Goal: Transaction & Acquisition: Purchase product/service

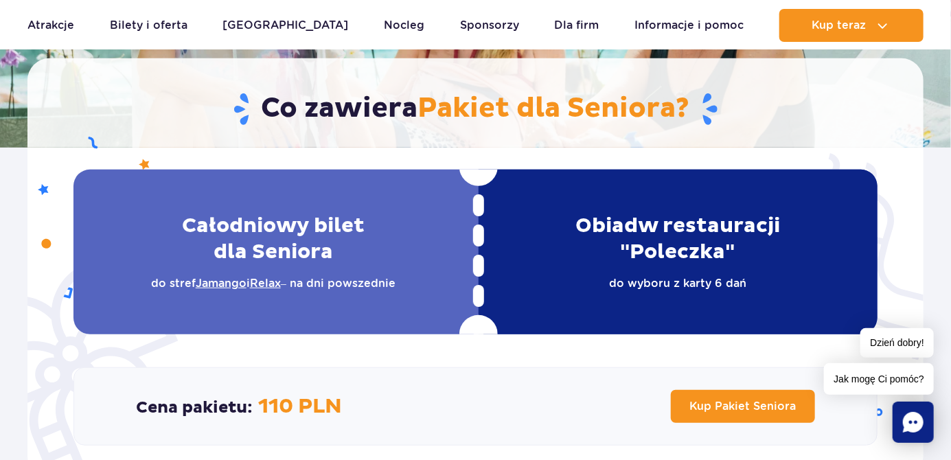
scroll to position [248, 0]
click at [87, 281] on div "Całodniowy bilet dla Seniora do stref Jamango i [GEOGRAPHIC_DATA] – na dni pows…" at bounding box center [273, 252] width 400 height 165
click at [89, 288] on div "Całodniowy bilet dla Seniora do stref Jamango i [GEOGRAPHIC_DATA] – na dni pows…" at bounding box center [273, 252] width 400 height 165
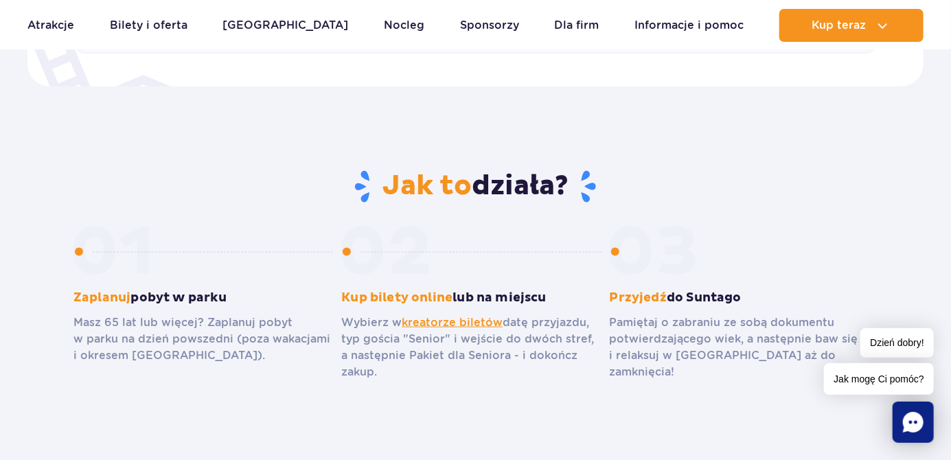
scroll to position [649, 0]
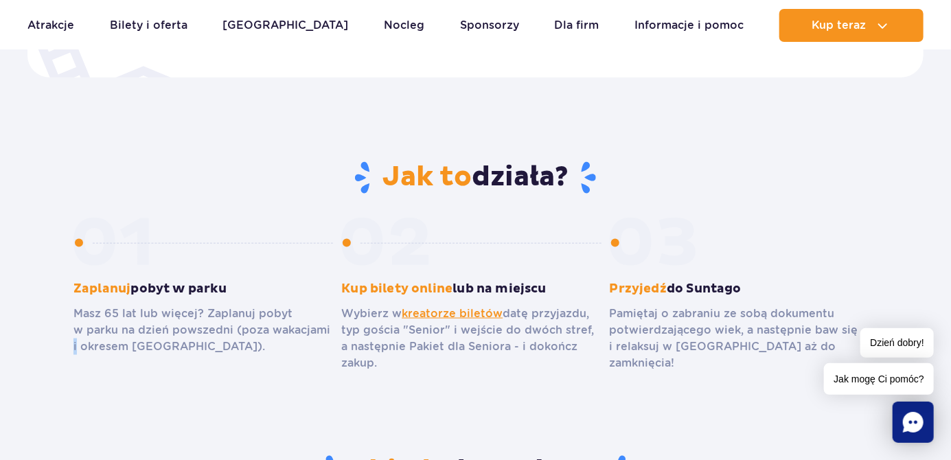
click at [104, 415] on section "Jak to działa? Zaplanuj pobyt w parku Masz 65 lat lub więcej? Zaplanuj pobyt w …" at bounding box center [475, 307] width 951 height 294
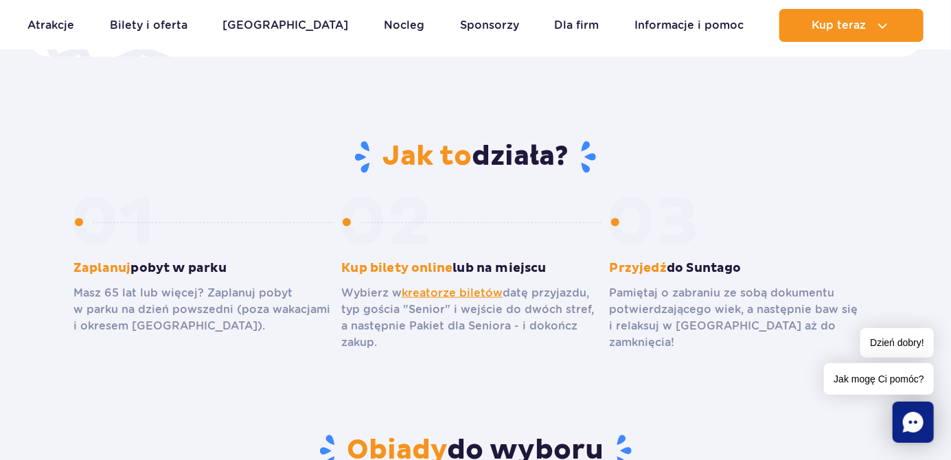
scroll to position [660, 0]
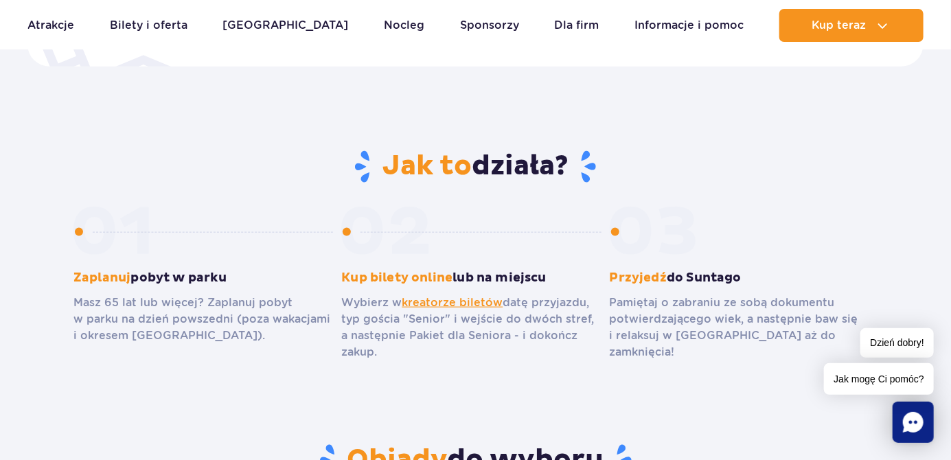
click at [448, 301] on link "kreatorze biletów" at bounding box center [452, 302] width 101 height 13
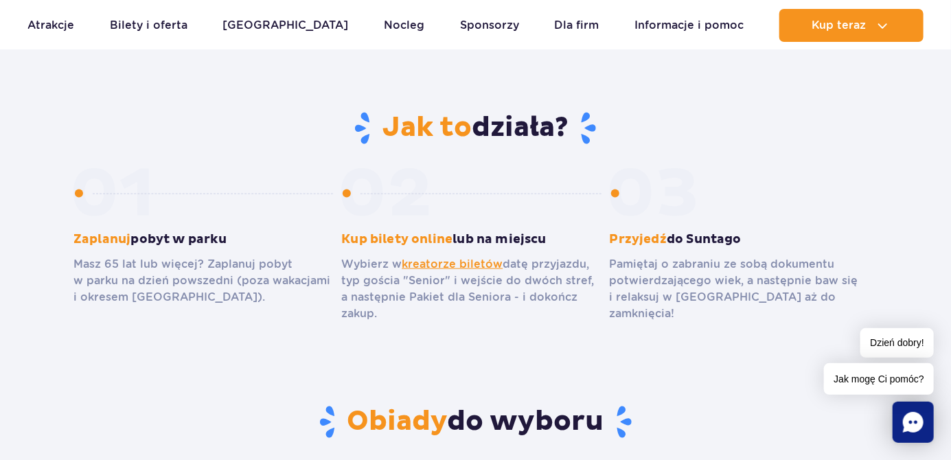
scroll to position [715, 0]
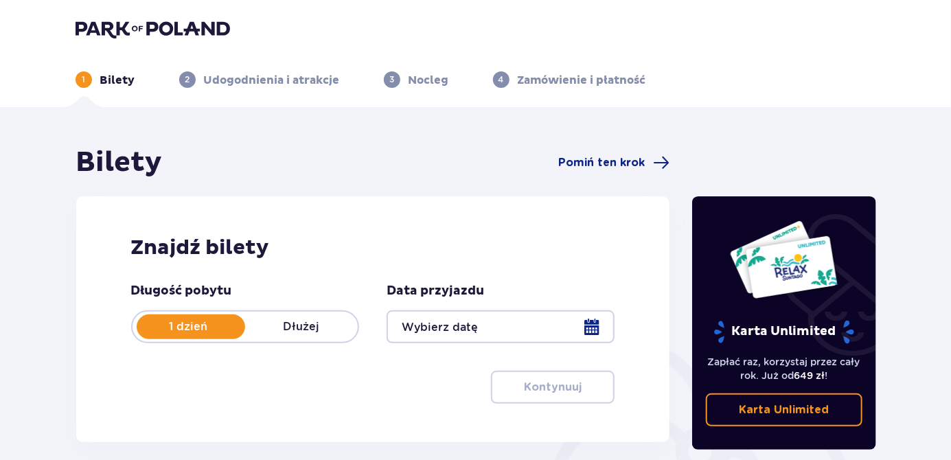
click at [296, 330] on p "Dłużej" at bounding box center [301, 326] width 113 height 15
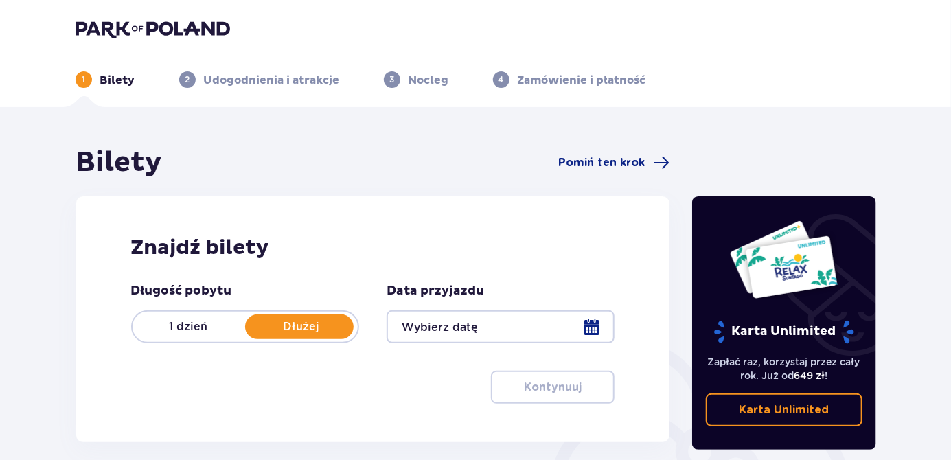
click at [589, 323] on div at bounding box center [500, 326] width 228 height 33
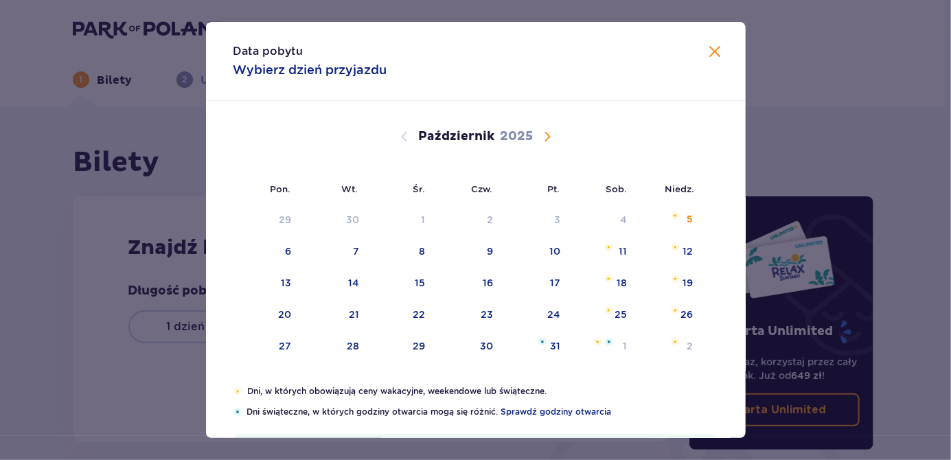
click at [278, 316] on div "20" at bounding box center [284, 315] width 13 height 14
click at [354, 316] on div "21" at bounding box center [354, 315] width 10 height 14
type input "20.10.25 - 21.10.25"
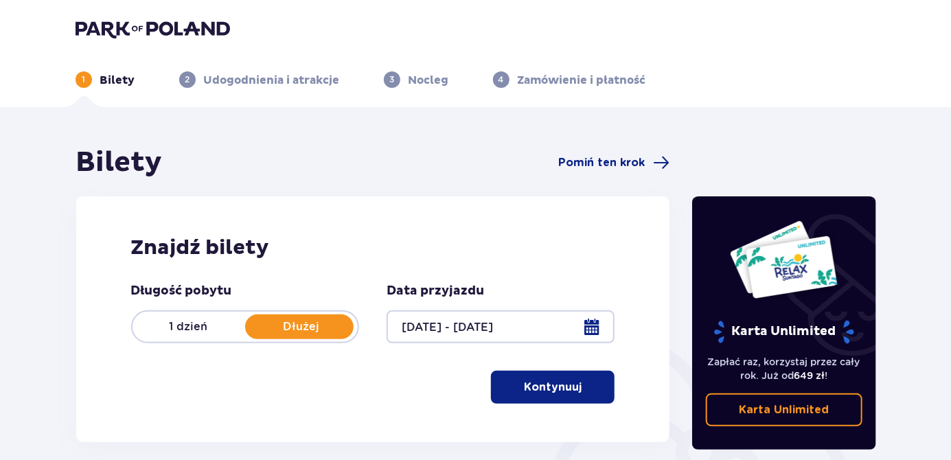
click at [529, 400] on button "Kontynuuj" at bounding box center [553, 387] width 124 height 33
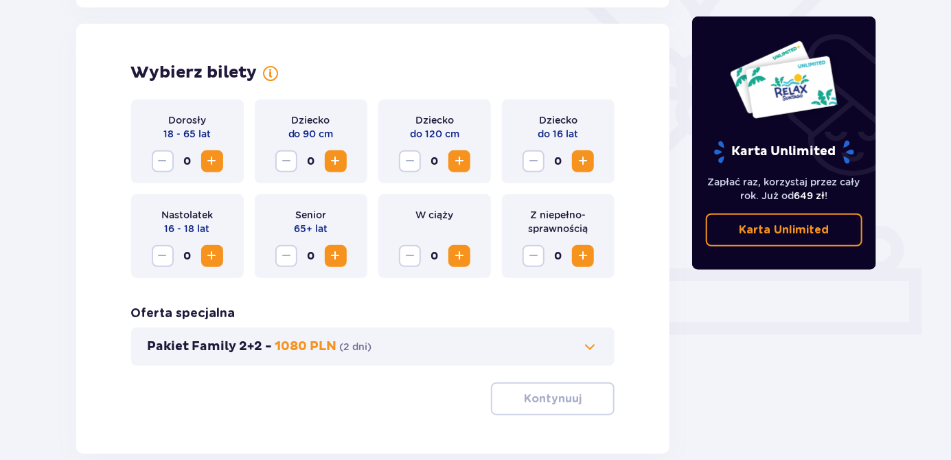
scroll to position [382, 0]
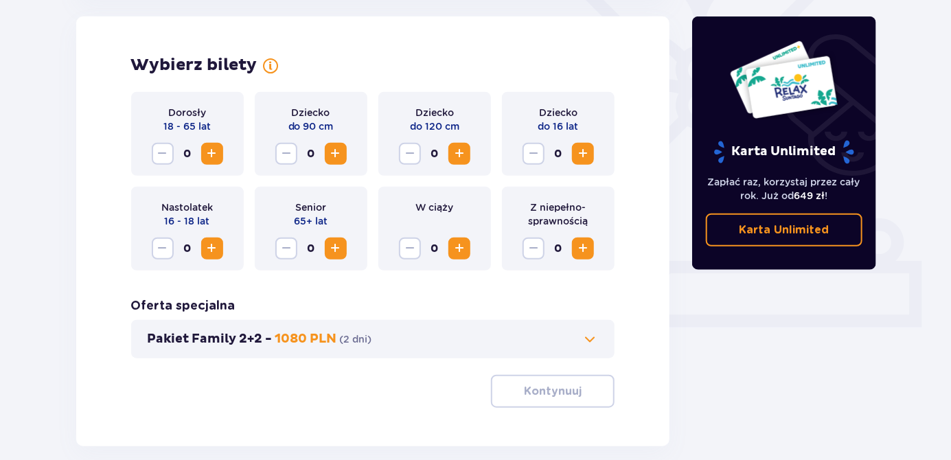
click at [341, 253] on span "Zwiększ" at bounding box center [335, 248] width 16 height 16
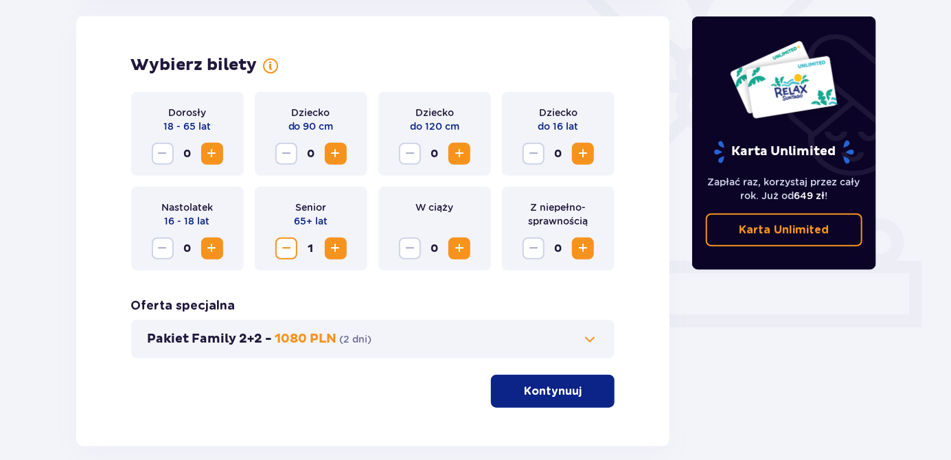
click at [334, 249] on span "Zwiększ" at bounding box center [335, 248] width 16 height 16
click at [535, 396] on p "Kontynuuj" at bounding box center [553, 391] width 58 height 15
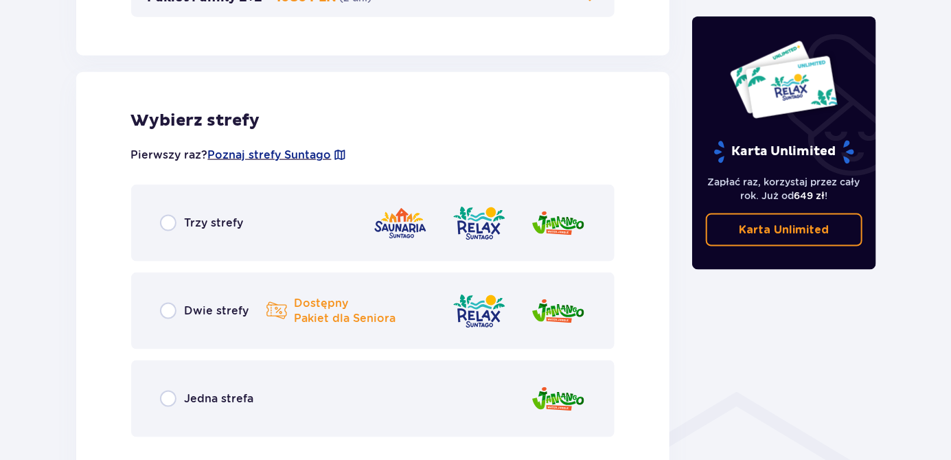
scroll to position [762, 0]
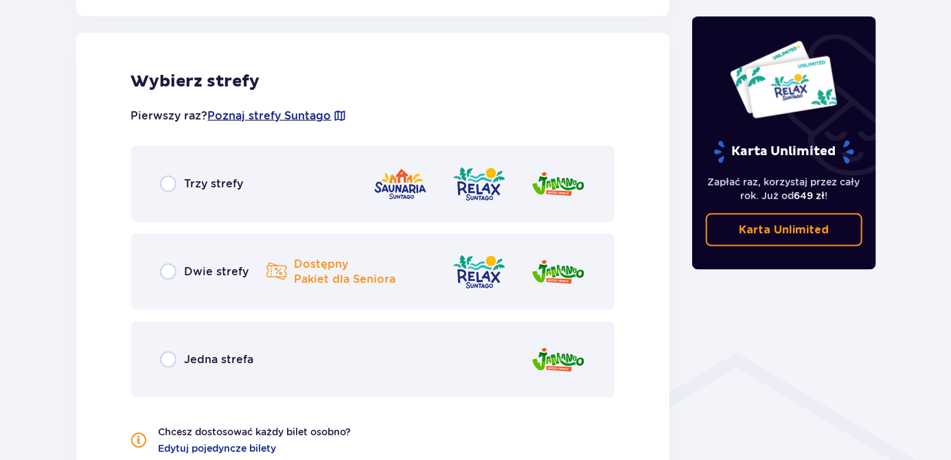
click at [169, 279] on input "radio" at bounding box center [168, 272] width 16 height 16
radio input "true"
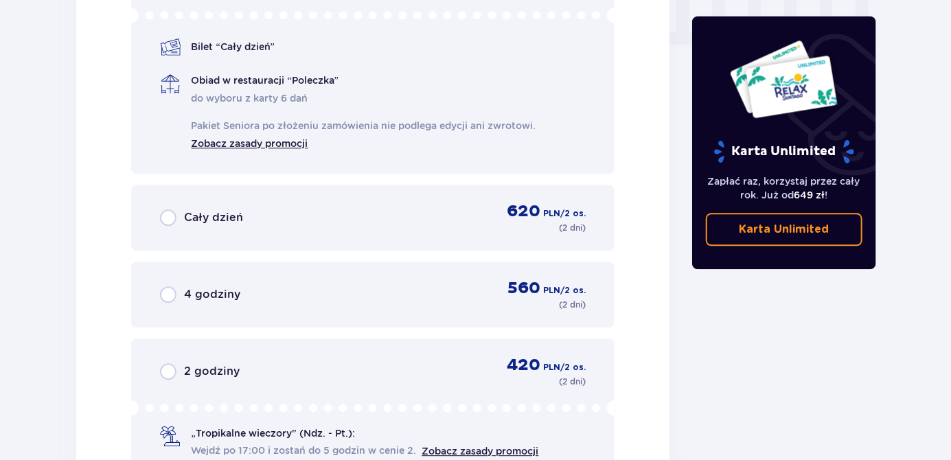
scroll to position [1411, 0]
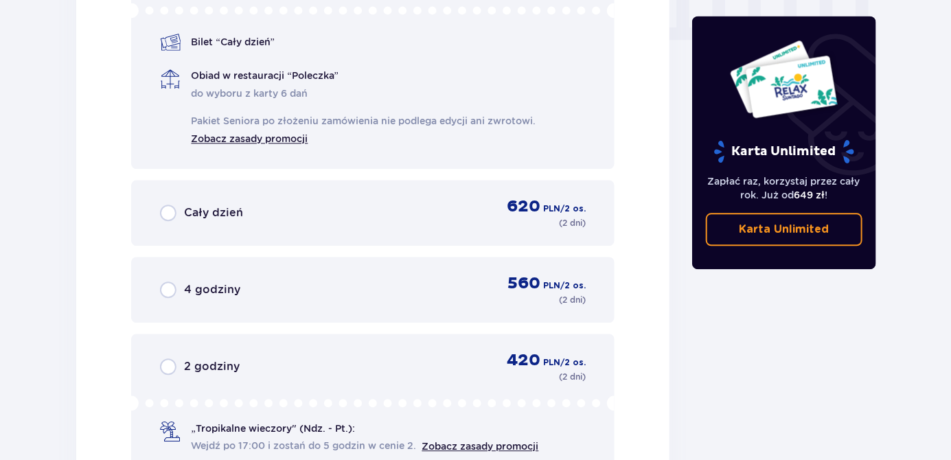
click at [164, 285] on input "radio" at bounding box center [168, 289] width 16 height 16
radio input "true"
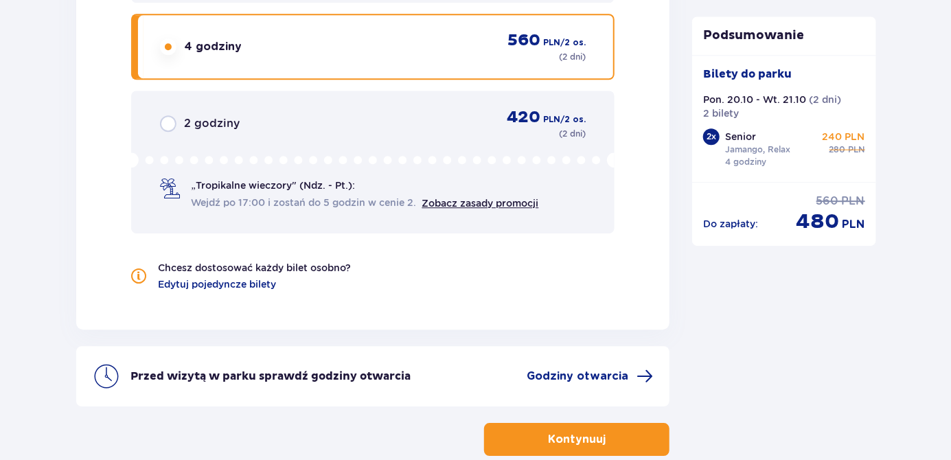
scroll to position [1665, 0]
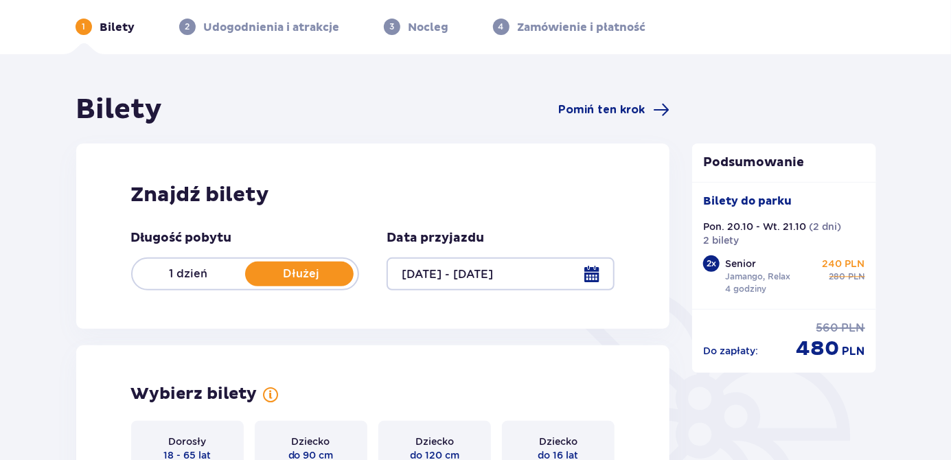
scroll to position [0, 0]
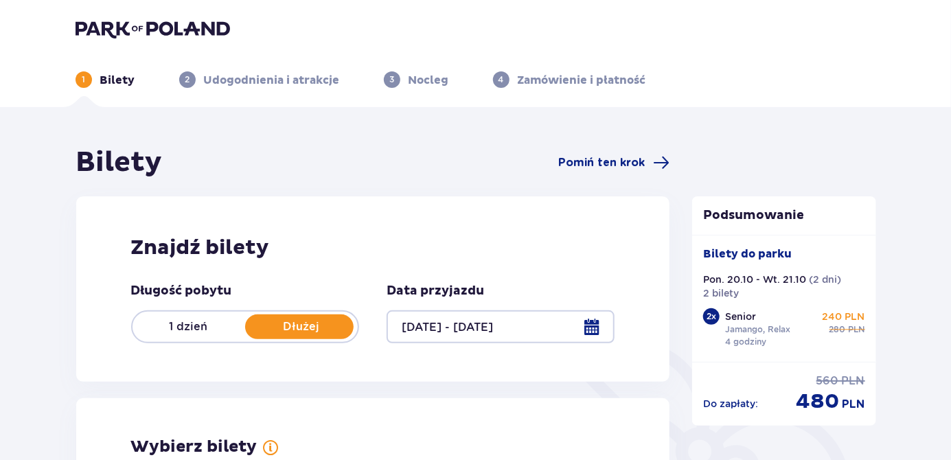
click at [270, 85] on p "Udogodnienia i atrakcje" at bounding box center [272, 80] width 136 height 15
click at [235, 81] on p "Udogodnienia i atrakcje" at bounding box center [272, 80] width 136 height 15
click at [235, 73] on p "Udogodnienia i atrakcje" at bounding box center [272, 80] width 136 height 15
